Goal: Check status: Check status

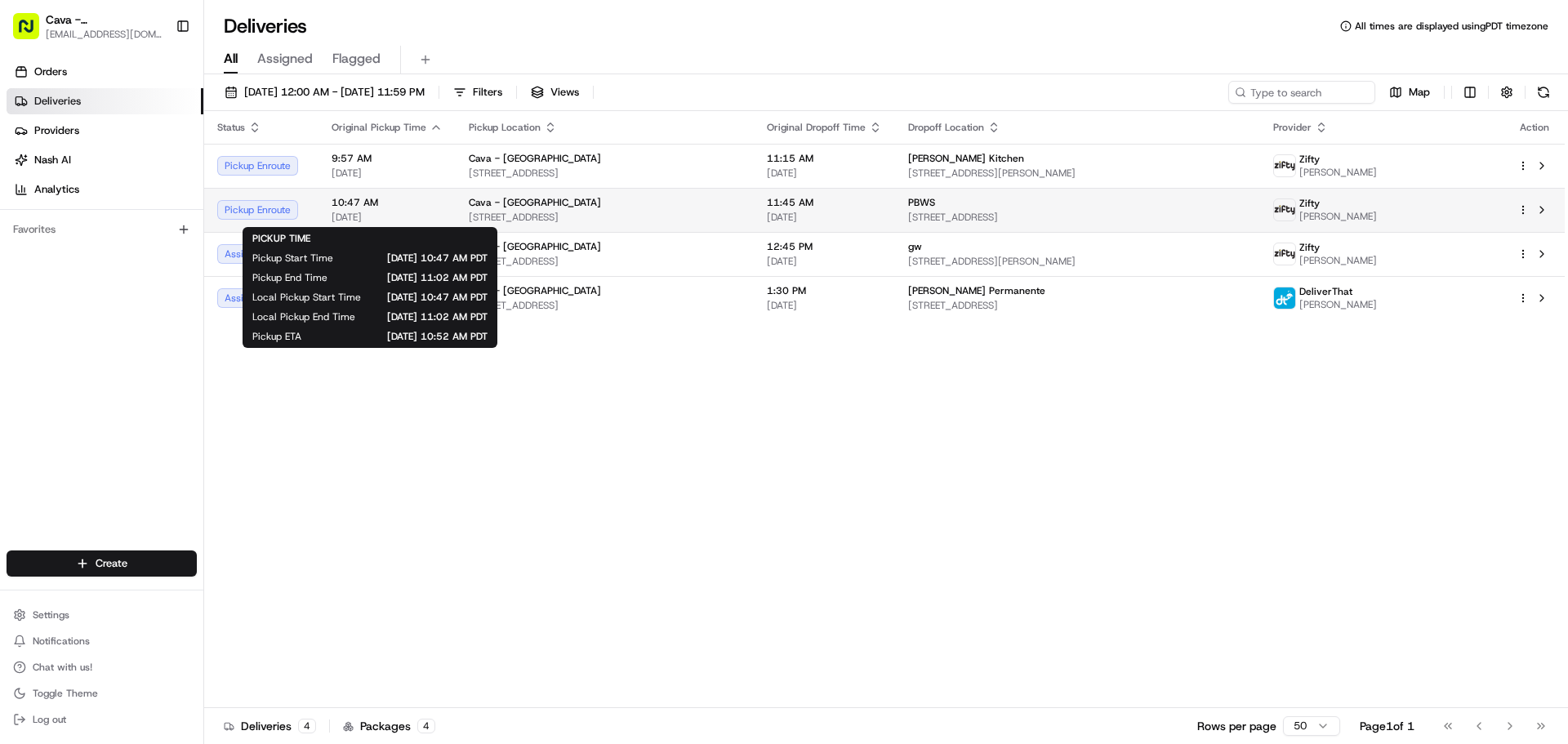
click at [395, 203] on span "10:47 AM" at bounding box center [387, 202] width 111 height 13
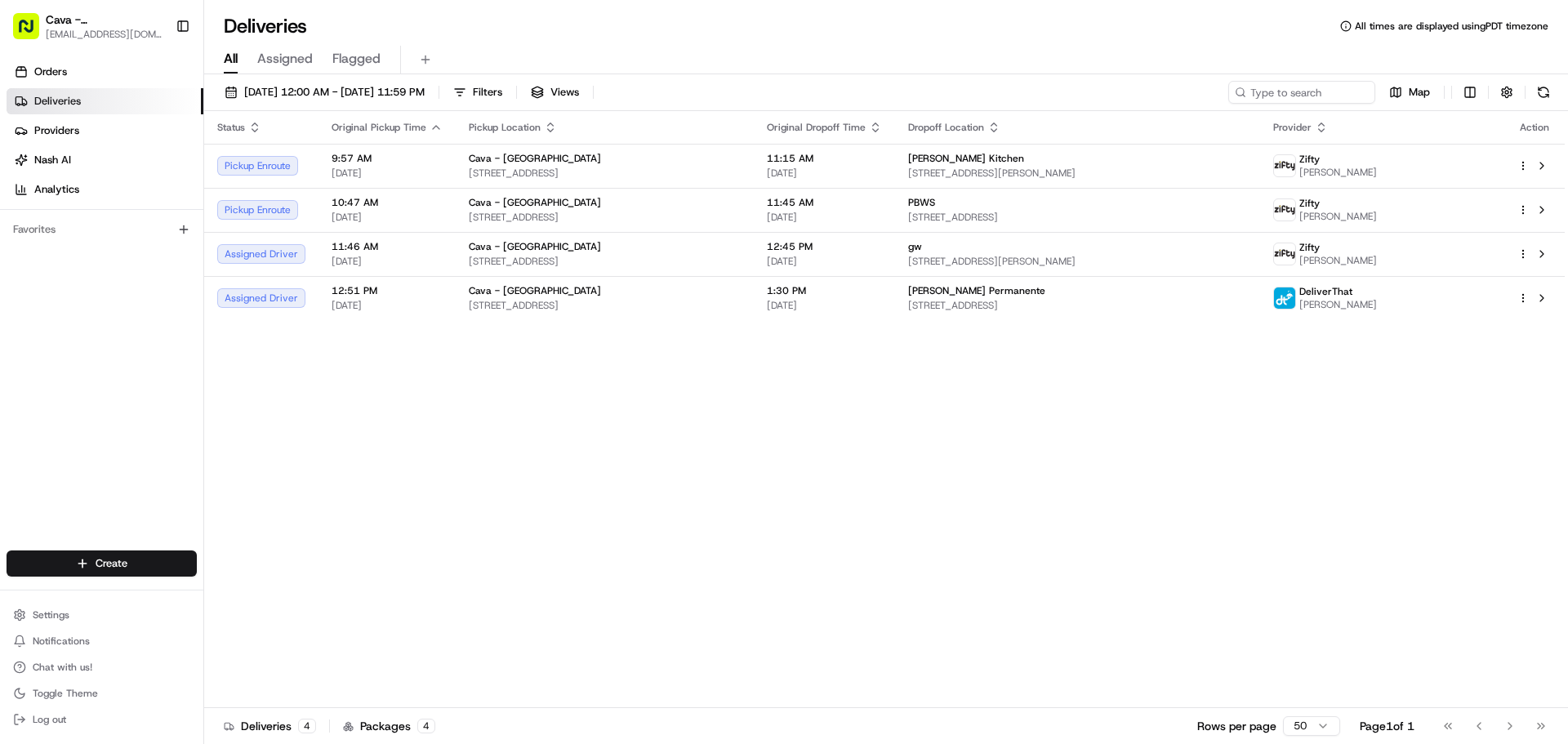
click at [388, 267] on span "[DATE]" at bounding box center [387, 261] width 111 height 13
click at [378, 303] on span "[DATE]" at bounding box center [387, 305] width 111 height 13
click at [409, 290] on span "12:51 PM" at bounding box center [387, 291] width 111 height 13
click at [409, 167] on span "[DATE]" at bounding box center [387, 172] width 111 height 13
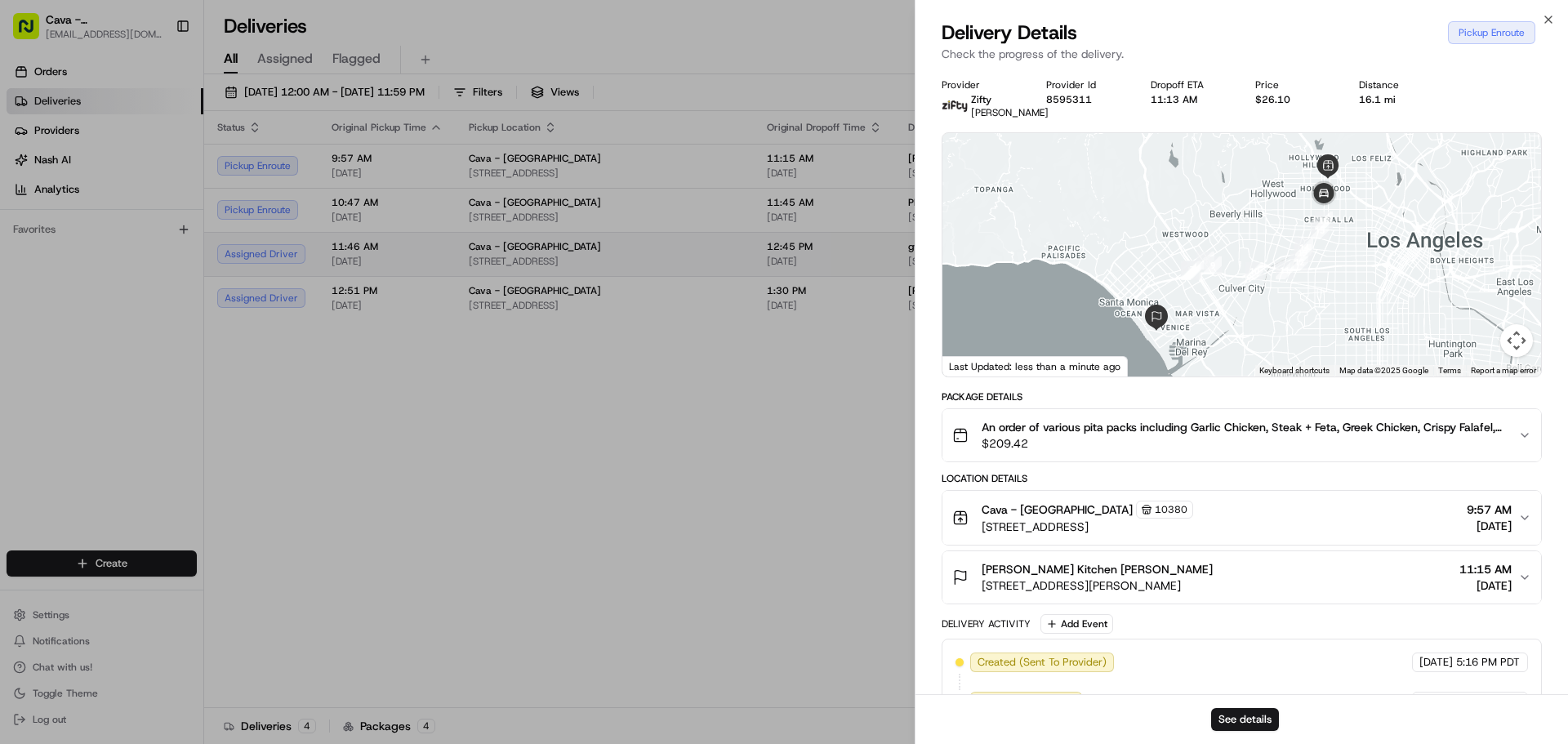
drag, startPoint x: 395, startPoint y: 218, endPoint x: 383, endPoint y: 241, distance: 25.9
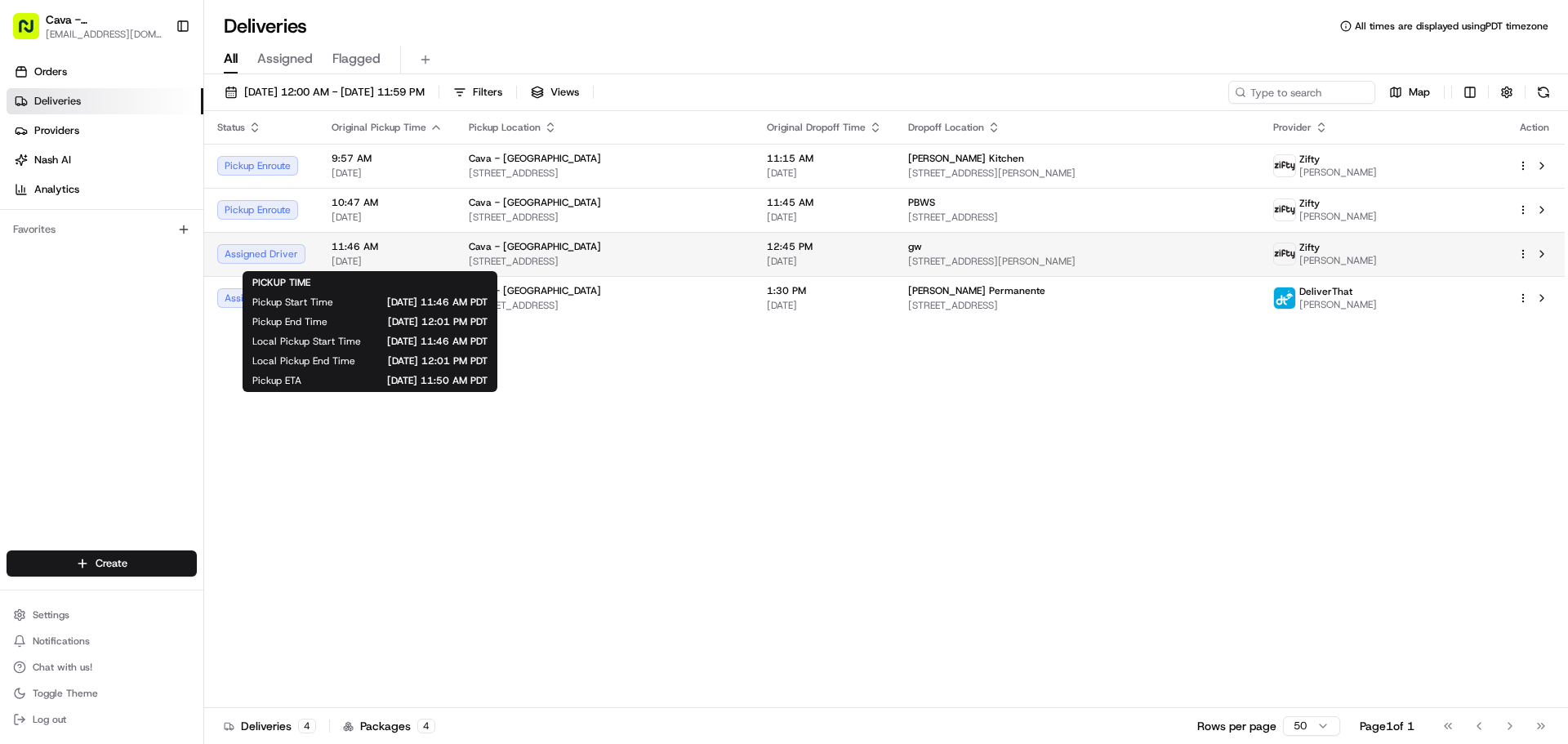
click at [433, 259] on span "[DATE]" at bounding box center [387, 261] width 111 height 13
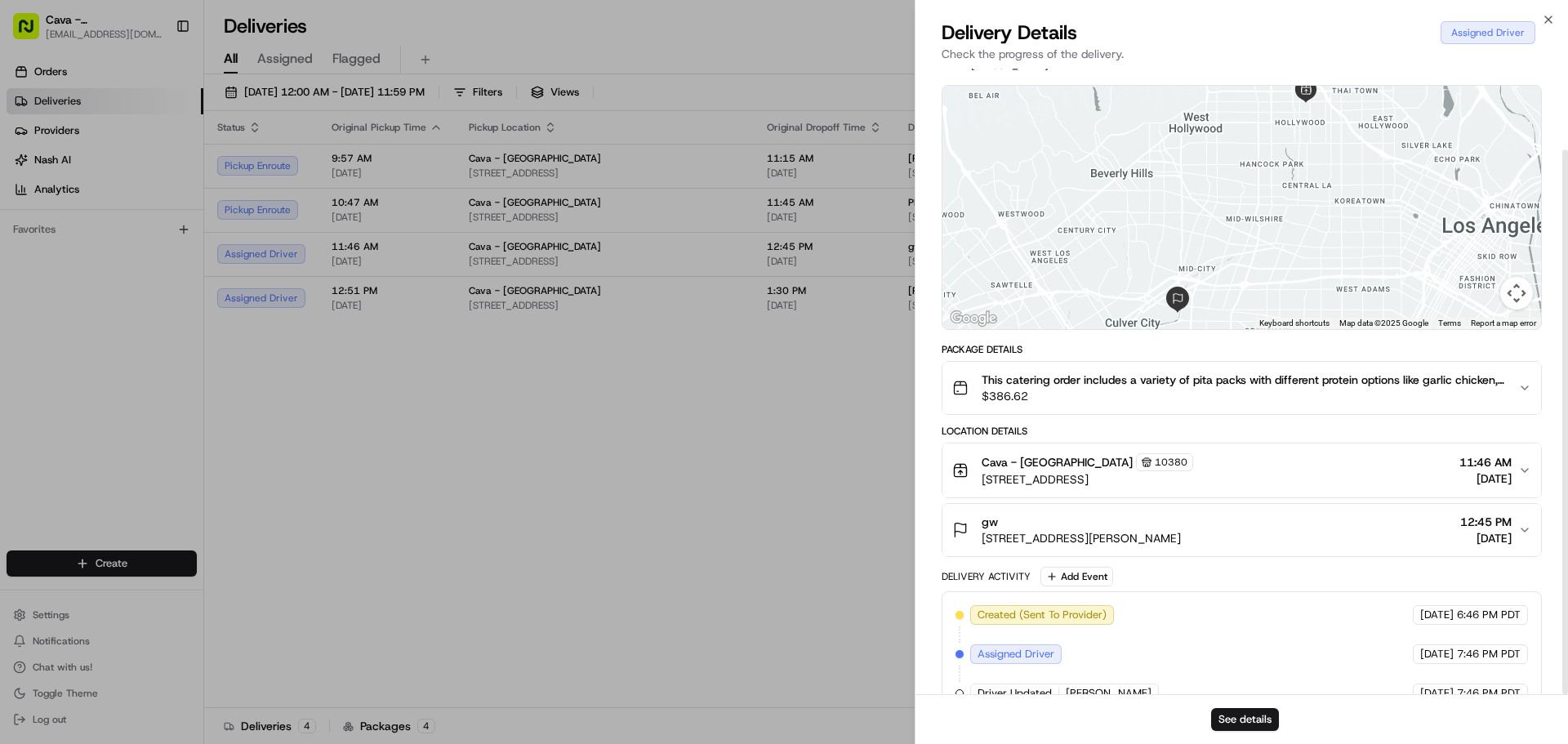
scroll to position [93, 0]
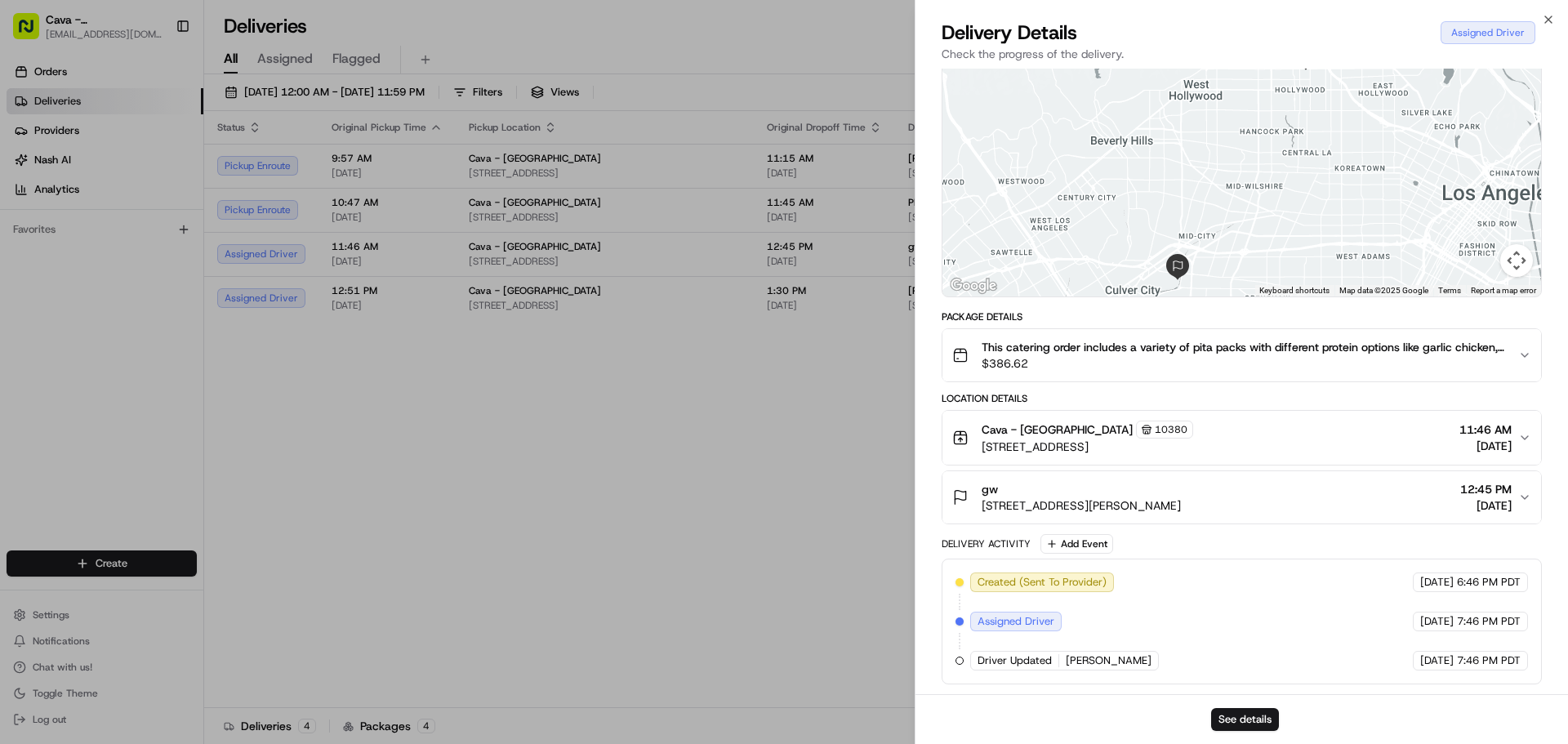
click at [1002, 505] on span "[STREET_ADDRESS][PERSON_NAME]" at bounding box center [1080, 505] width 199 height 16
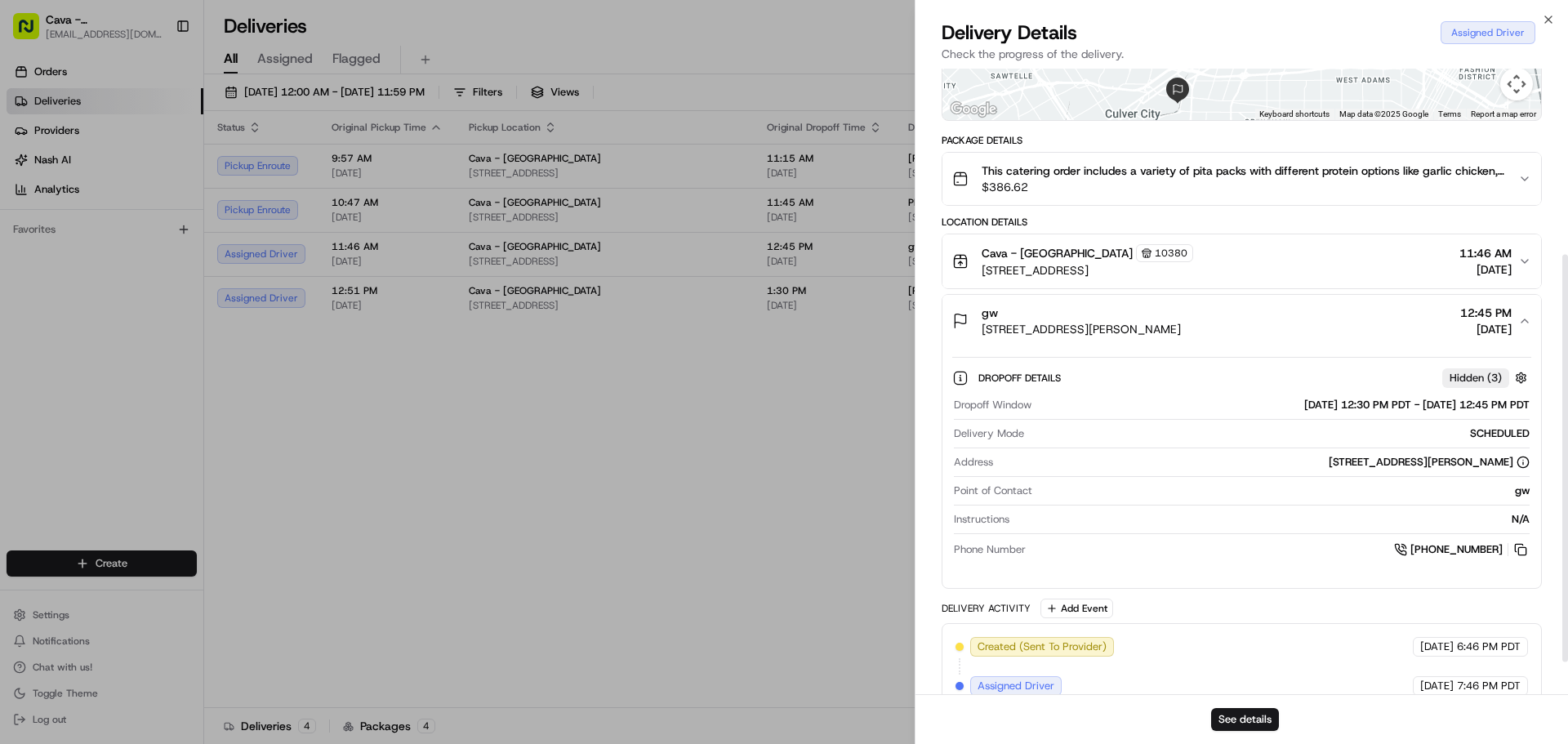
scroll to position [334, 0]
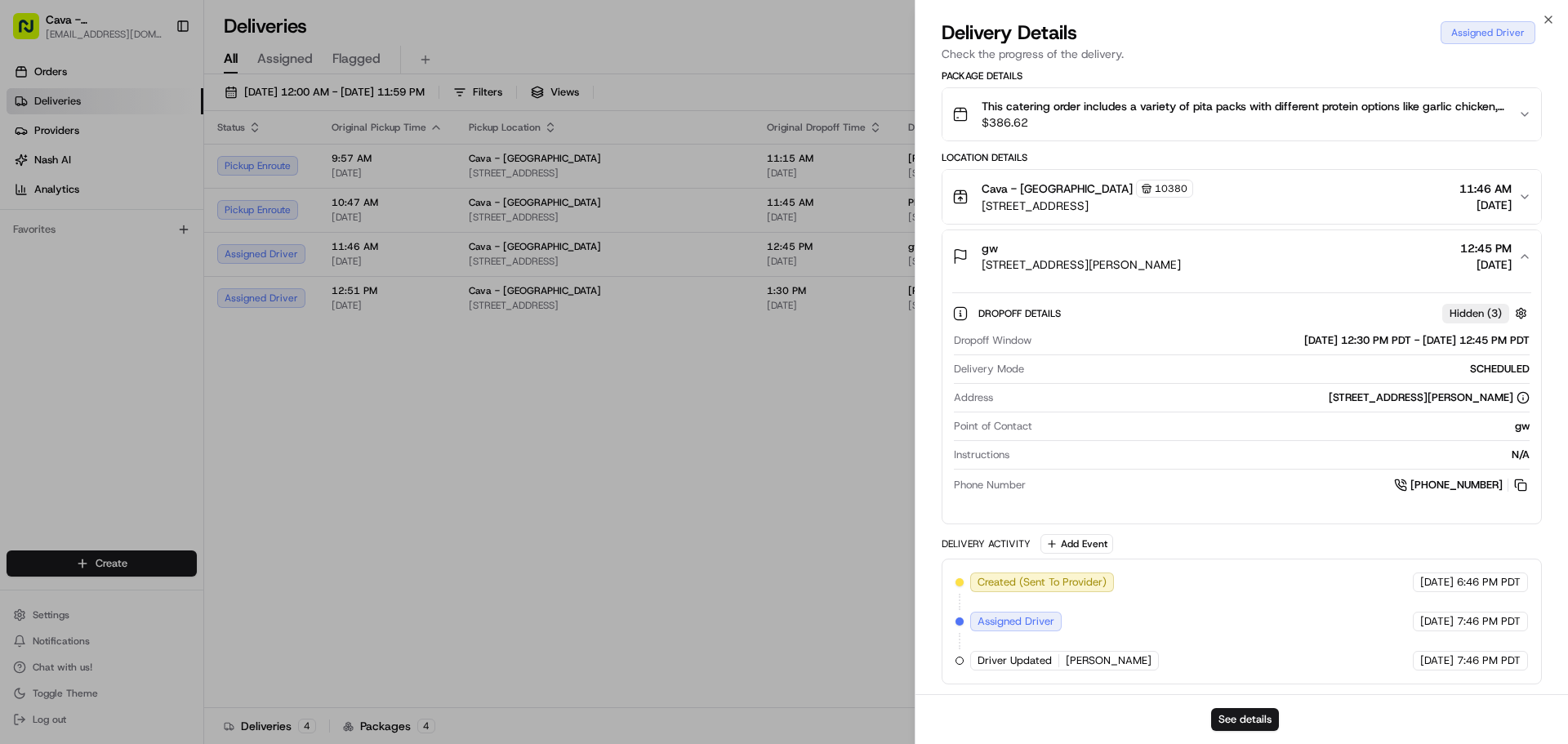
click at [1181, 114] on span "This catering order includes a variety of pita packs with different protein opt…" at bounding box center [1243, 106] width 524 height 16
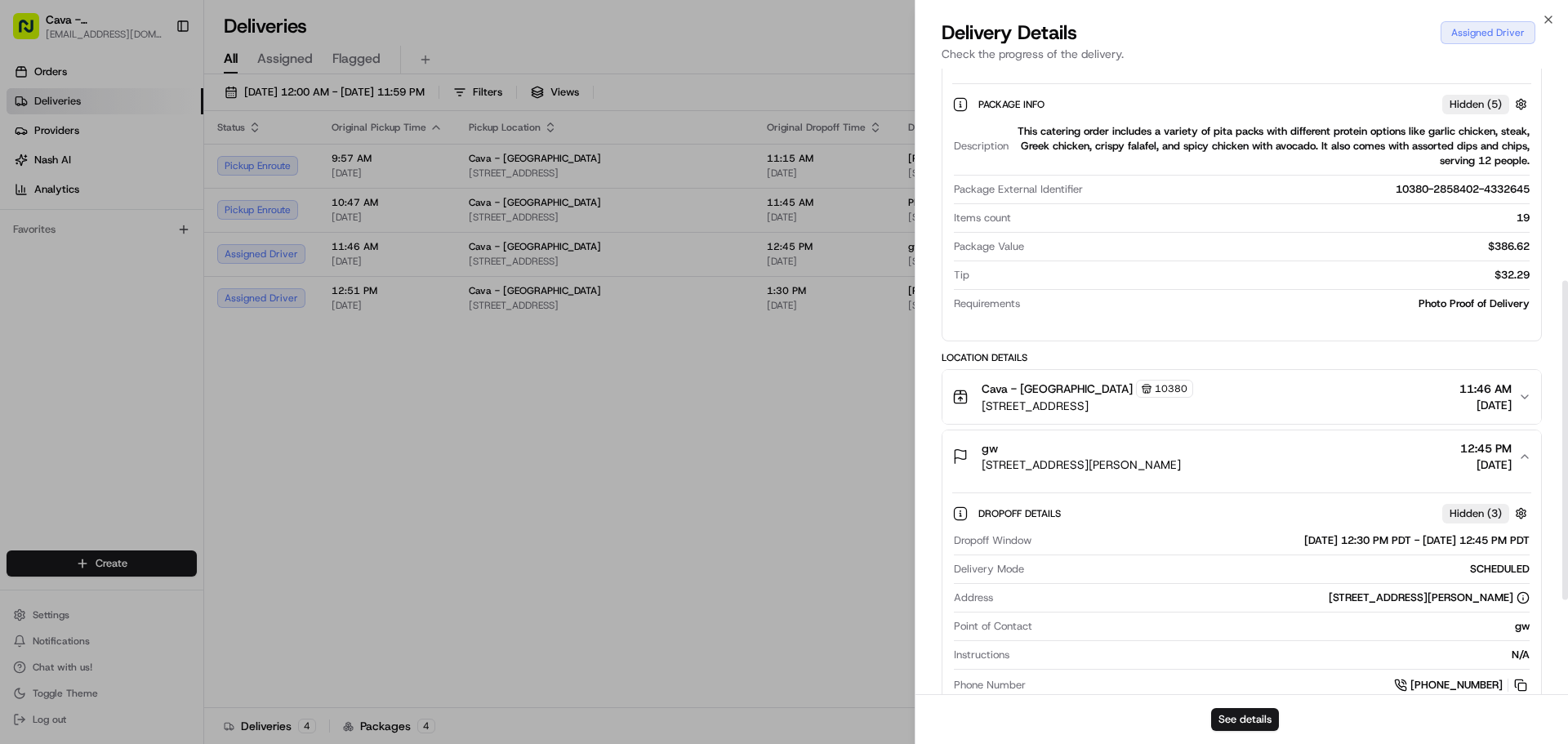
scroll to position [416, 0]
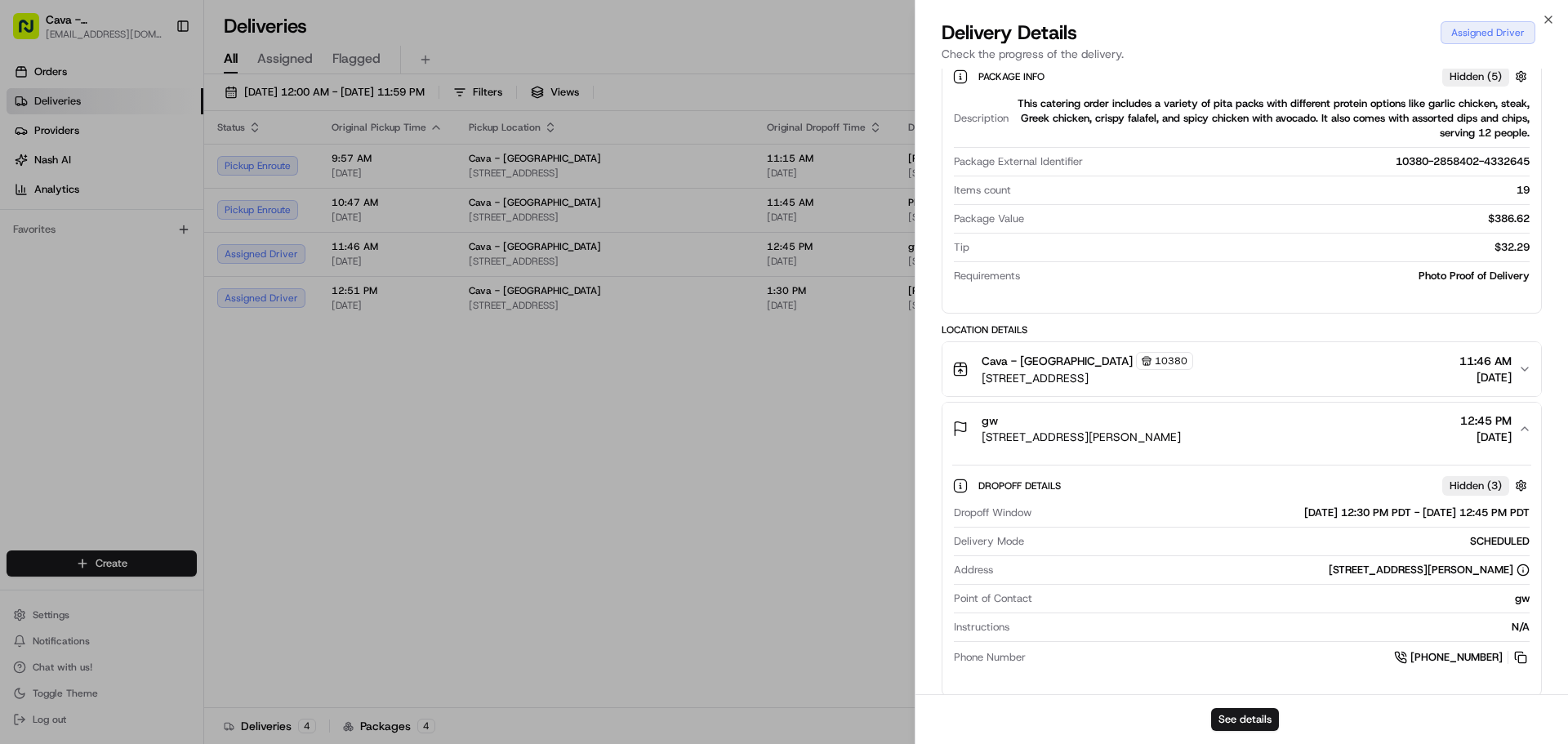
click at [1465, 23] on div "Assigned Driver" at bounding box center [1488, 33] width 95 height 23
click at [1463, 28] on div "Assigned Driver" at bounding box center [1488, 33] width 95 height 23
click at [1462, 33] on div "Assigned Driver" at bounding box center [1488, 33] width 95 height 23
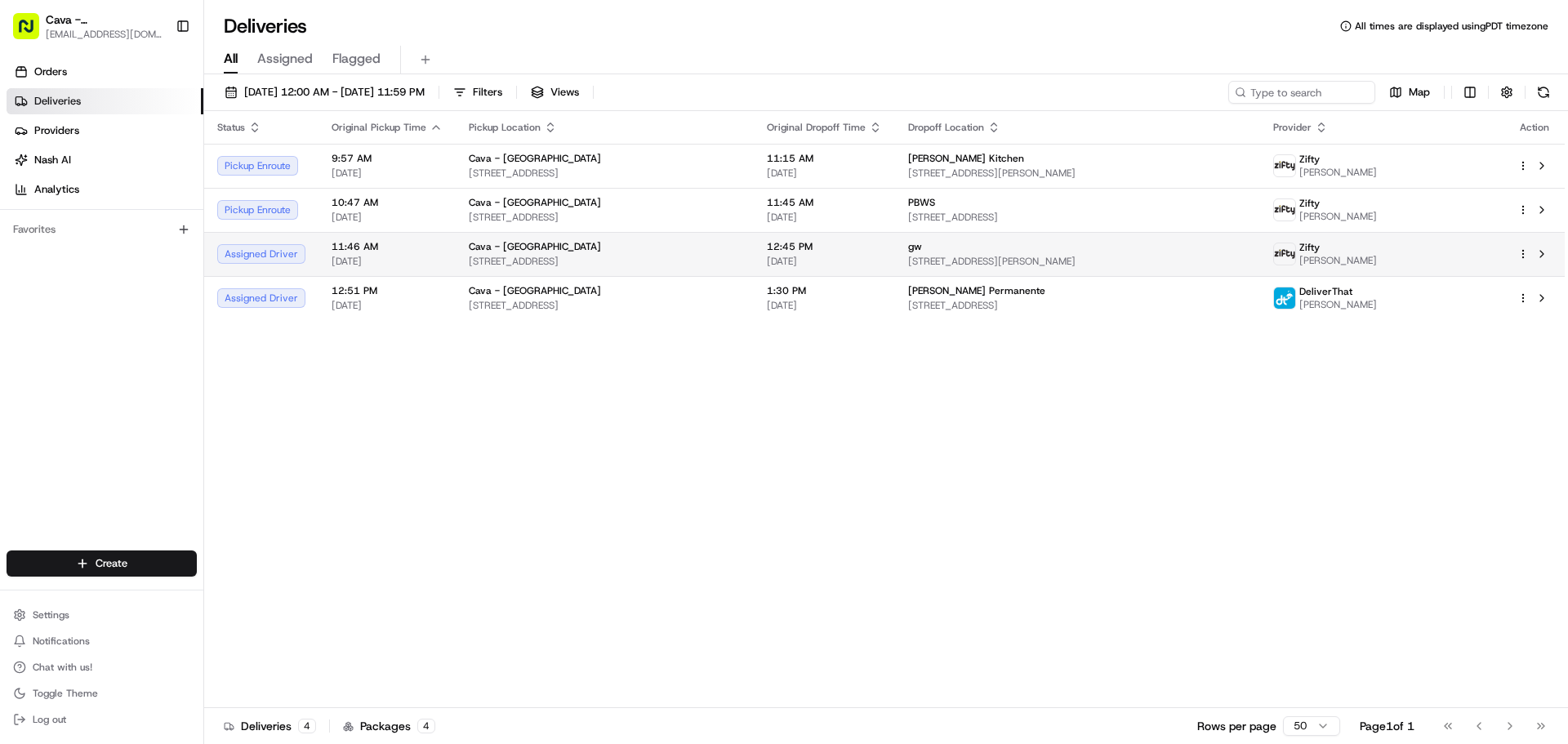
click at [1185, 260] on span "[STREET_ADDRESS][PERSON_NAME]" at bounding box center [1077, 261] width 338 height 13
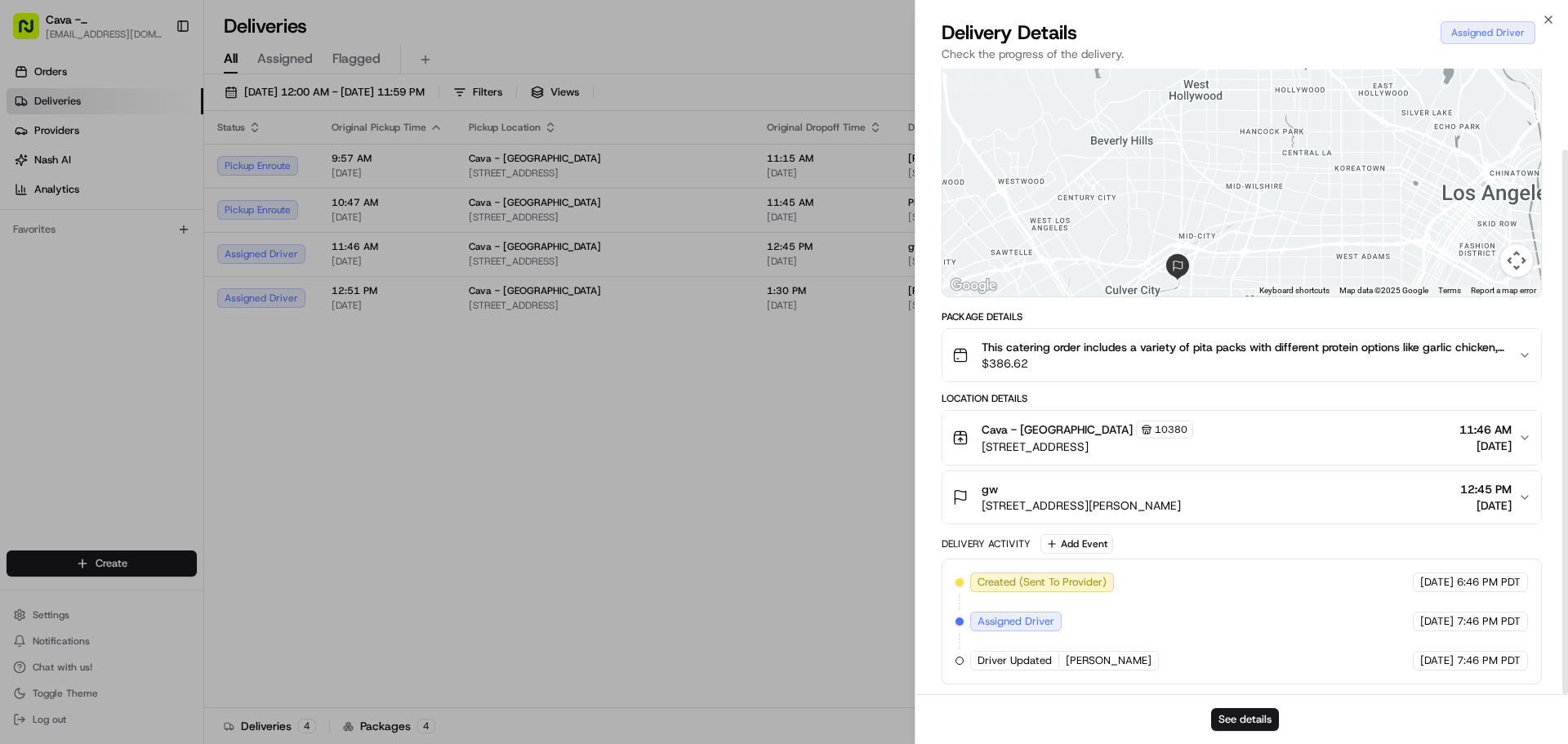
scroll to position [93, 0]
click at [1257, 716] on button "See details" at bounding box center [1244, 720] width 68 height 23
